Goal: Information Seeking & Learning: Understand process/instructions

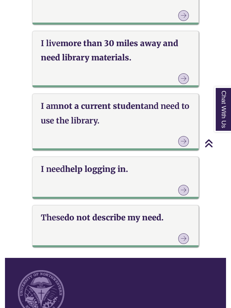
scroll to position [842, 0]
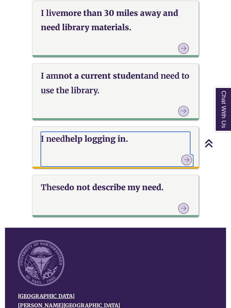
click at [99, 145] on link "I need help logging in." at bounding box center [116, 149] width 150 height 35
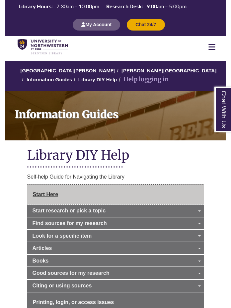
scroll to position [2, 0]
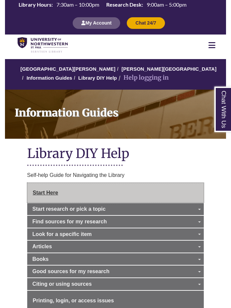
click at [87, 194] on link "Start Here" at bounding box center [115, 193] width 177 height 20
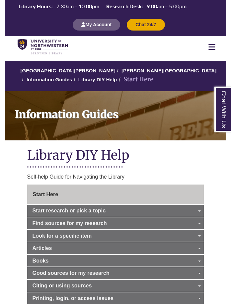
click at [216, 43] on div at bounding box center [212, 47] width 28 height 8
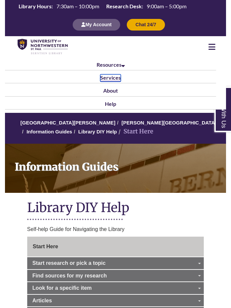
click at [119, 75] on link "Services" at bounding box center [110, 77] width 21 height 7
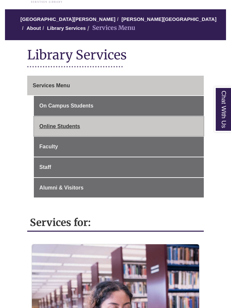
scroll to position [65, 0]
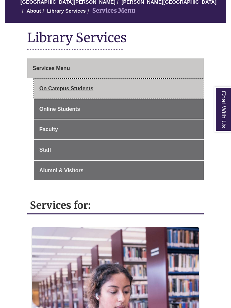
drag, startPoint x: 93, startPoint y: 93, endPoint x: 81, endPoint y: 202, distance: 110.0
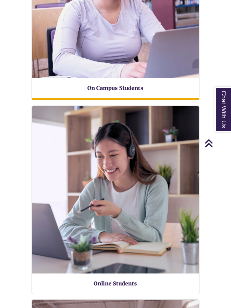
scroll to position [289, 0]
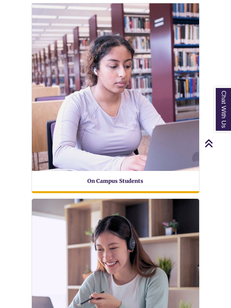
click at [110, 109] on img at bounding box center [115, 87] width 184 height 184
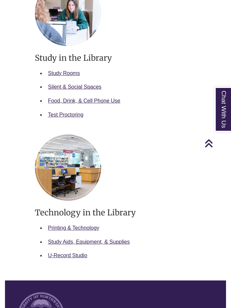
scroll to position [782, 0]
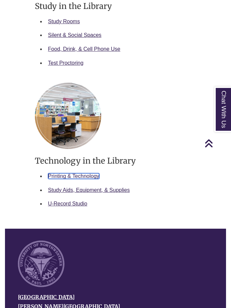
click at [68, 176] on link "Printing & Technology" at bounding box center [73, 176] width 51 height 6
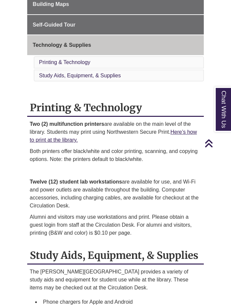
scroll to position [113, 0]
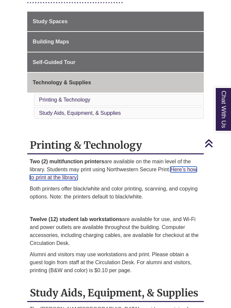
click at [178, 170] on link "Here’s how to print at the library." at bounding box center [113, 174] width 167 height 14
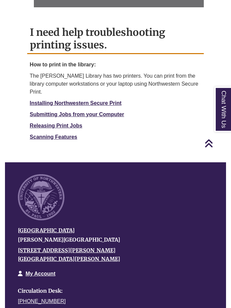
scroll to position [591, 0]
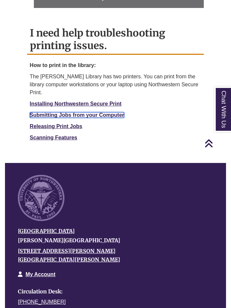
click at [107, 112] on strong "Submitting Jobs from your Computer" at bounding box center [77, 115] width 94 height 6
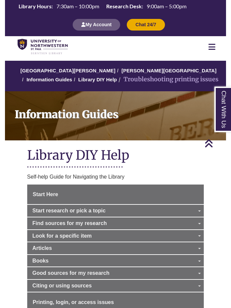
scroll to position [584, 0]
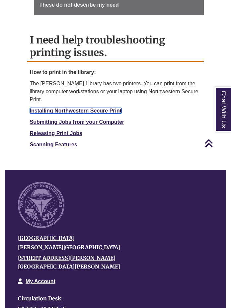
click at [81, 108] on link "Installing Northwestern Secure Print" at bounding box center [76, 111] width 92 height 6
